Goal: Browse casually: Explore the website without a specific task or goal

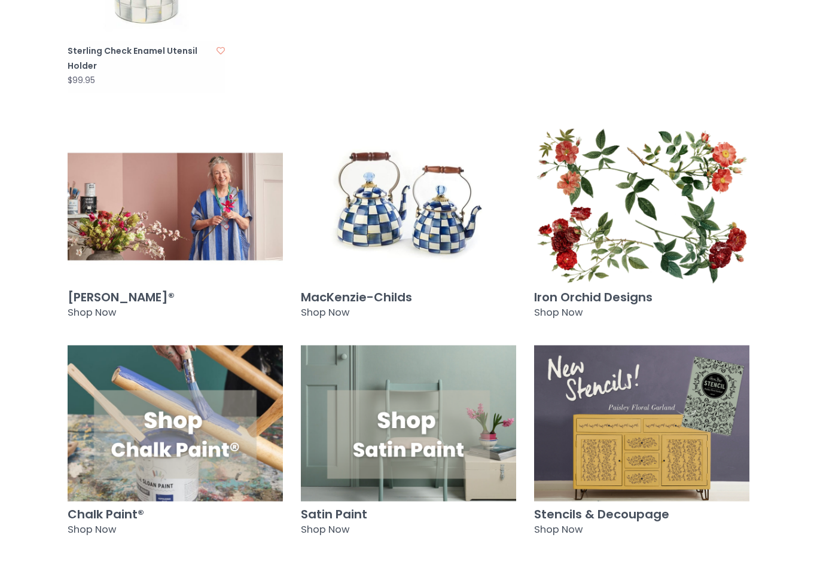
scroll to position [1168, 0]
click at [210, 184] on img at bounding box center [175, 207] width 215 height 156
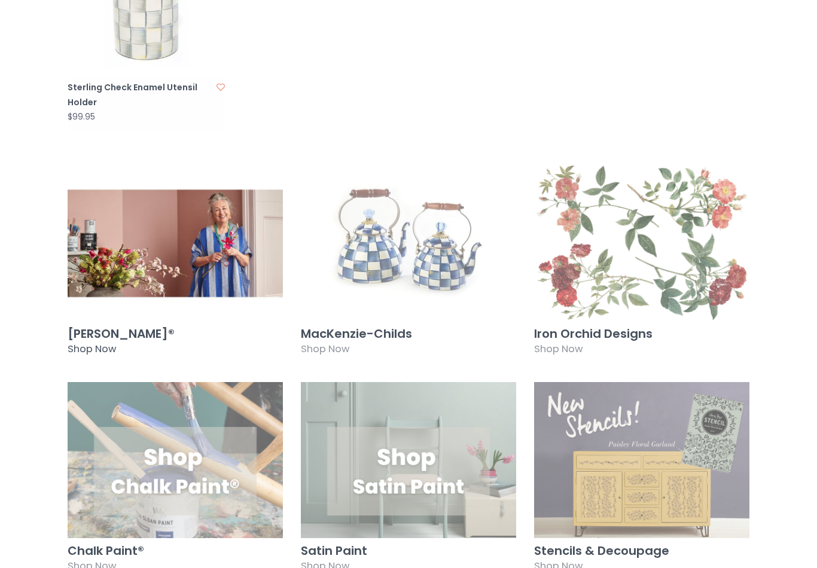
scroll to position [1151, 0]
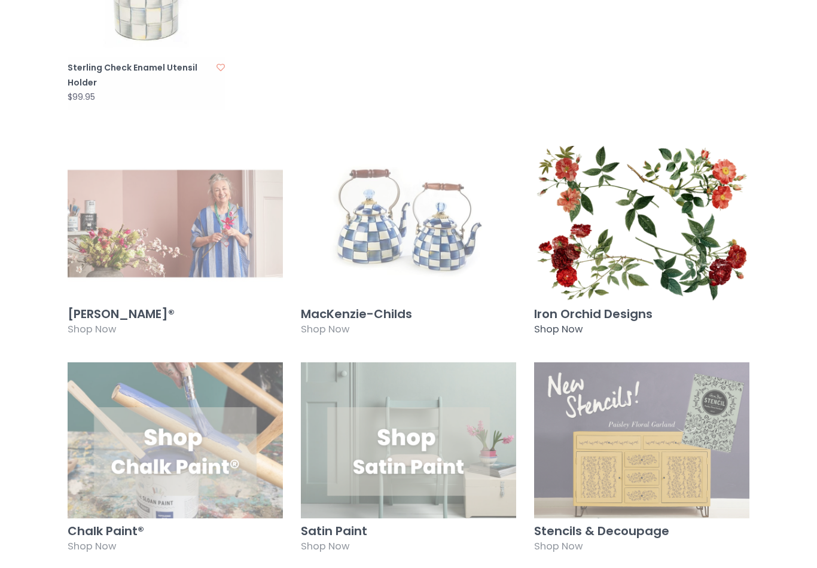
click at [667, 252] on img at bounding box center [641, 224] width 215 height 156
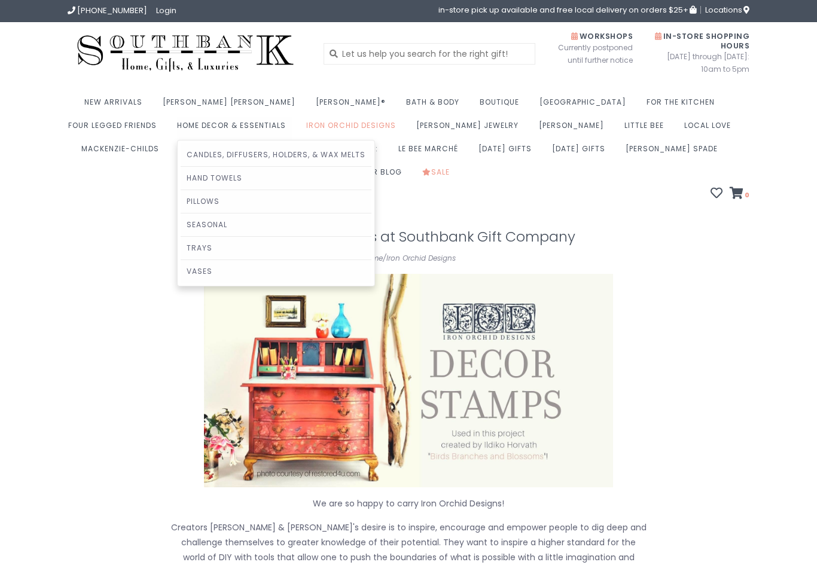
click at [181, 180] on link "Hand Towels" at bounding box center [276, 178] width 191 height 23
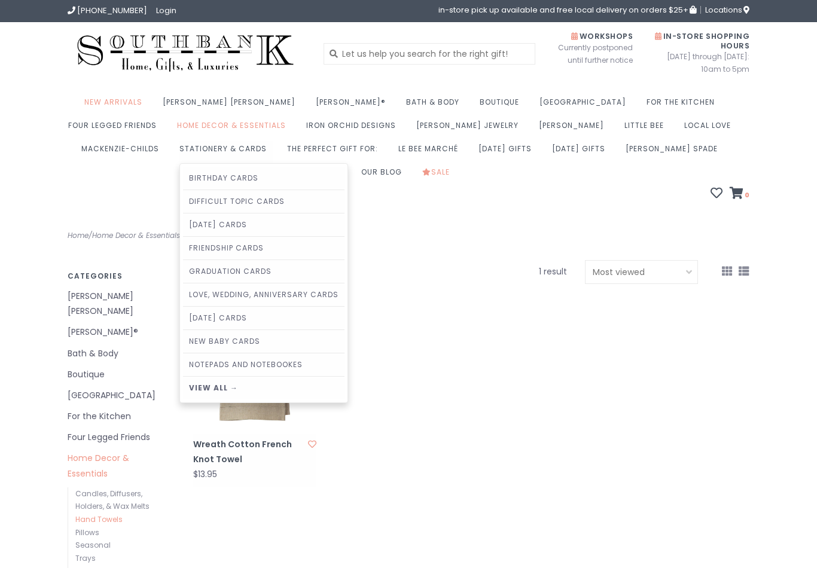
click at [183, 389] on link "View all →" at bounding box center [263, 388] width 161 height 23
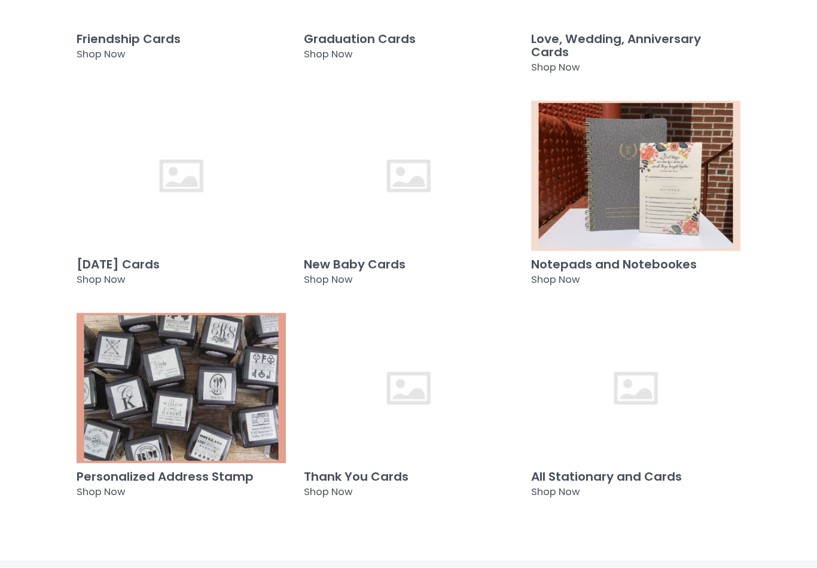
scroll to position [620, 0]
click at [677, 195] on img at bounding box center [635, 175] width 209 height 151
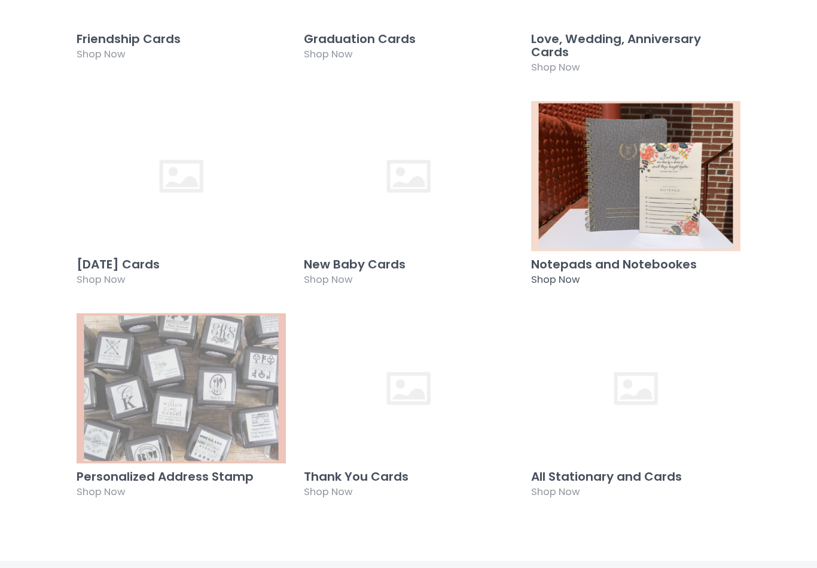
scroll to position [638, 0]
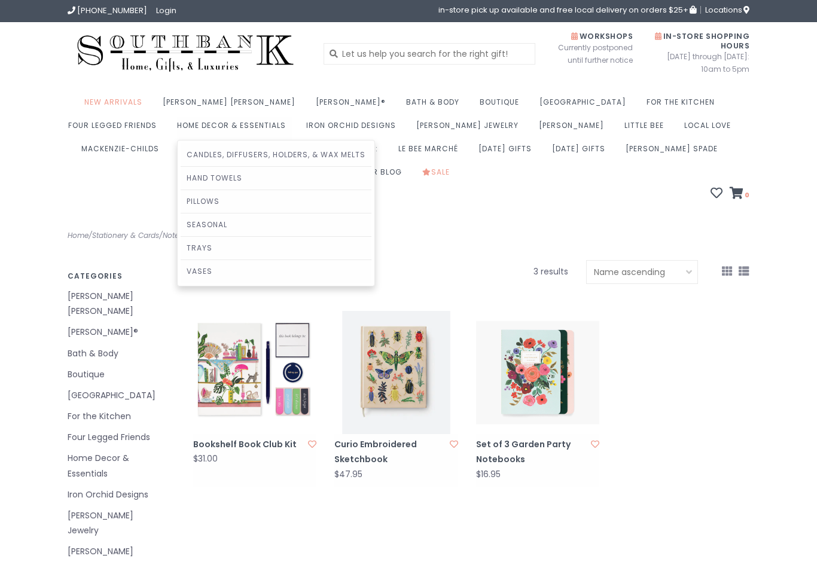
click at [181, 229] on link "Seasonal" at bounding box center [276, 224] width 191 height 23
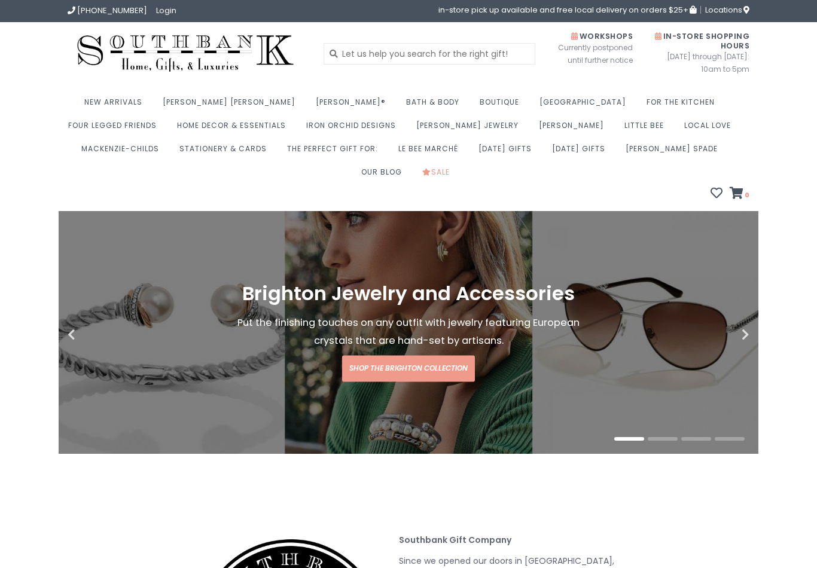
scroll to position [1170, 0]
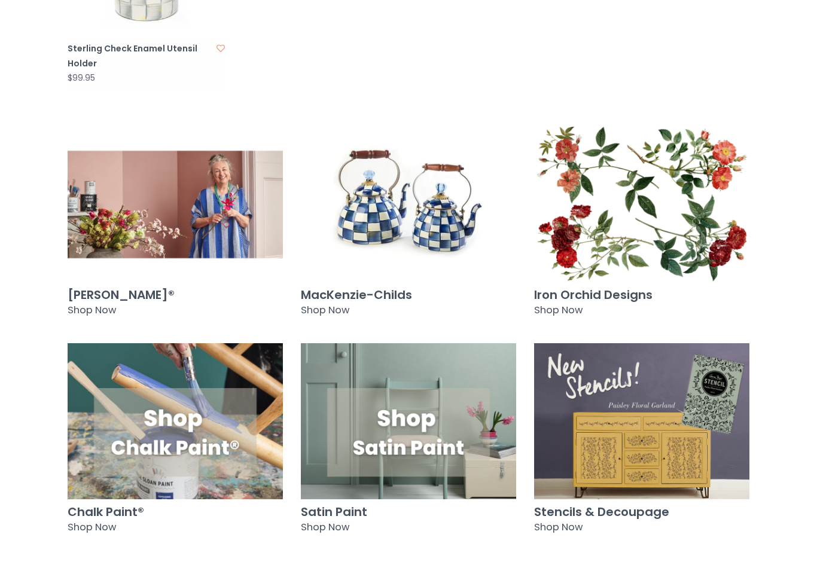
click at [439, 205] on img at bounding box center [408, 205] width 215 height 156
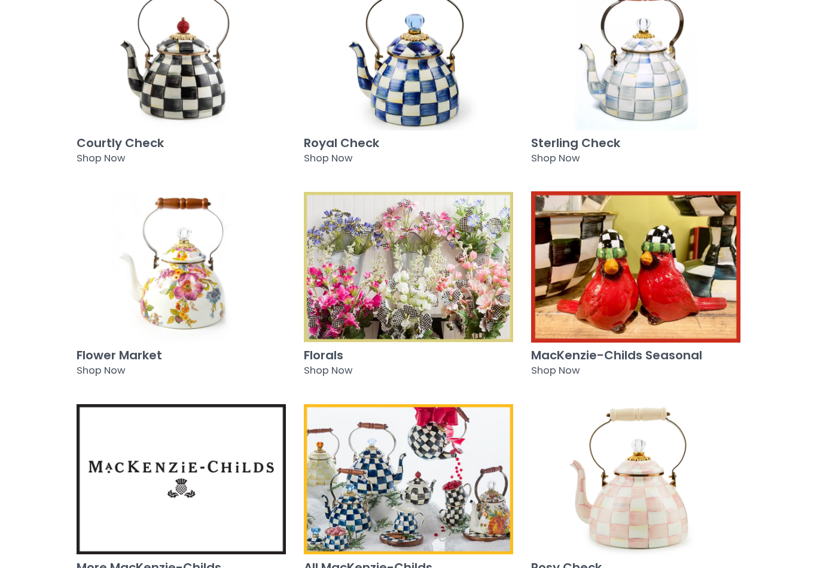
scroll to position [306, 0]
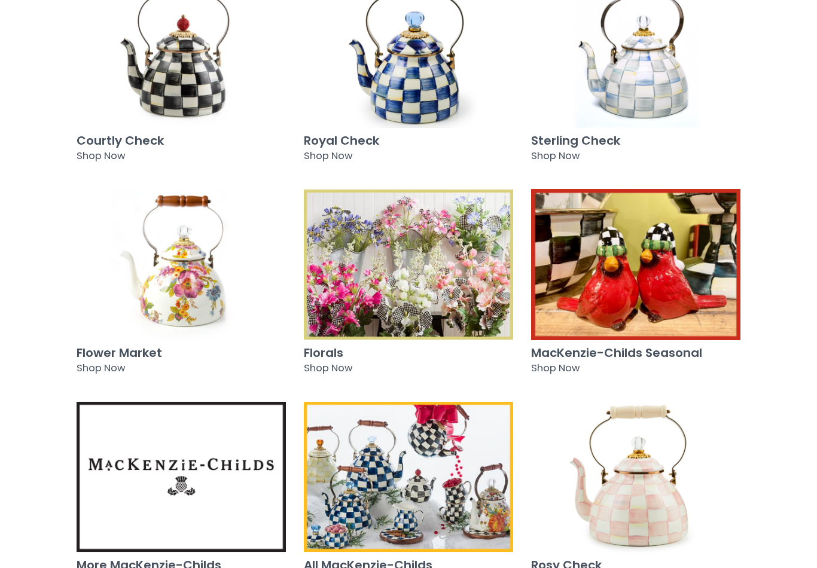
click at [452, 270] on img at bounding box center [408, 264] width 209 height 151
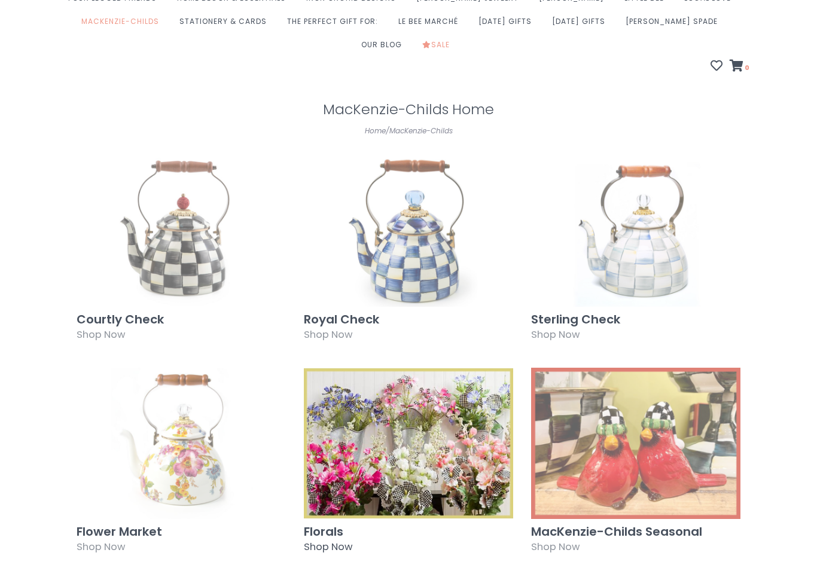
scroll to position [0, 0]
